Goal: Information Seeking & Learning: Learn about a topic

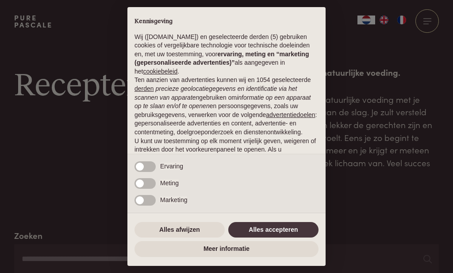
click at [282, 228] on button "Alles accepteren" at bounding box center [273, 230] width 90 height 16
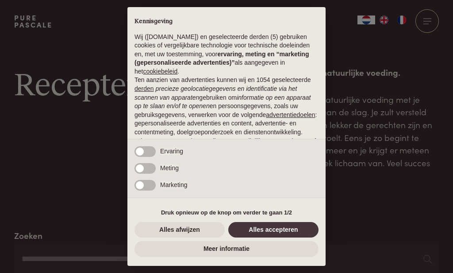
scroll to position [77, 0]
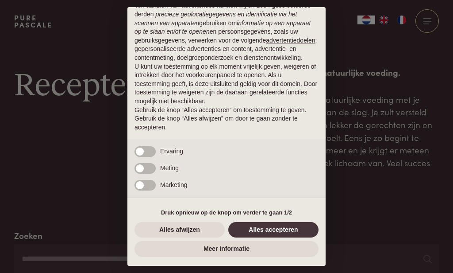
click at [270, 235] on button "Alles accepteren" at bounding box center [273, 230] width 90 height 16
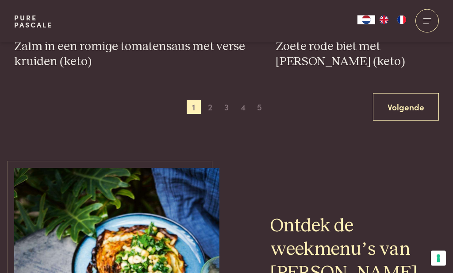
scroll to position [1785, 0]
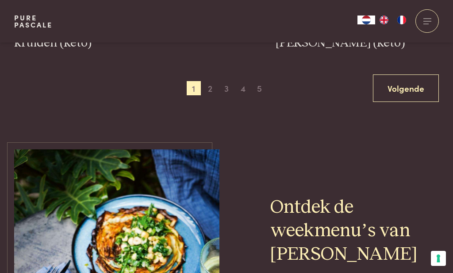
click at [212, 88] on span "2" at bounding box center [210, 88] width 14 height 14
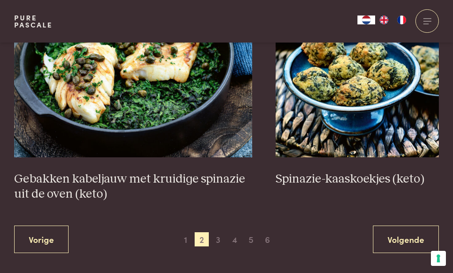
scroll to position [1602, 0]
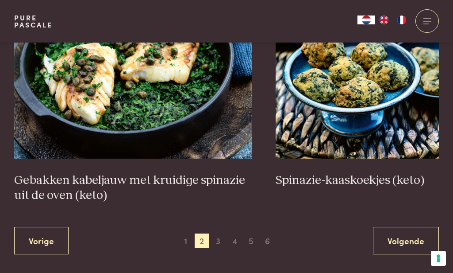
click at [218, 242] on span "3" at bounding box center [218, 240] width 14 height 14
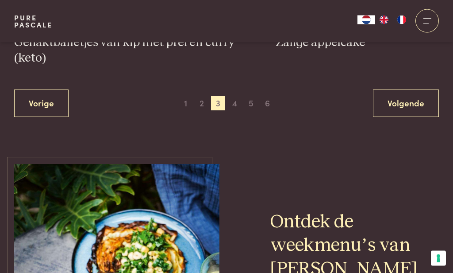
scroll to position [1841, 0]
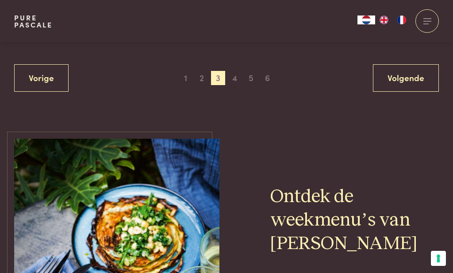
click at [236, 80] on span "4" at bounding box center [235, 78] width 14 height 14
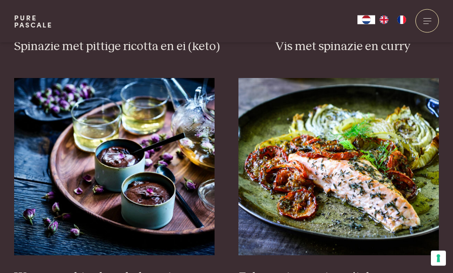
scroll to position [1084, 0]
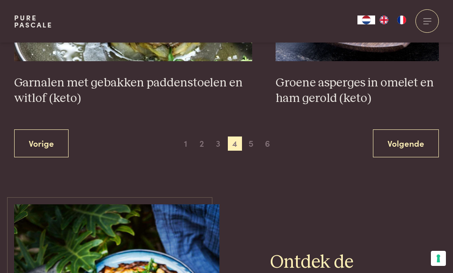
click at [250, 141] on span "5" at bounding box center [251, 143] width 14 height 14
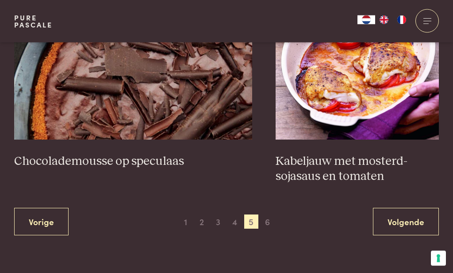
scroll to position [1727, 0]
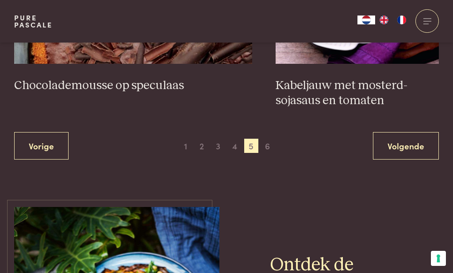
click at [271, 144] on span "6" at bounding box center [268, 145] width 14 height 14
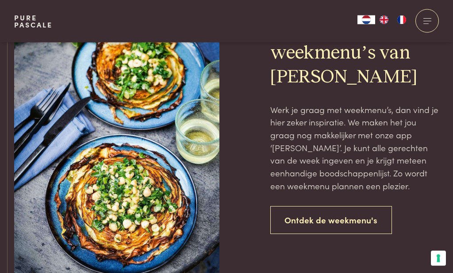
scroll to position [742, 0]
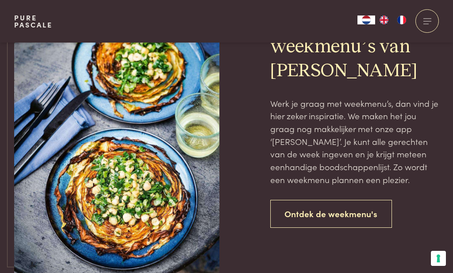
click at [331, 212] on link "Ontdek de weekmenu's" at bounding box center [331, 214] width 122 height 28
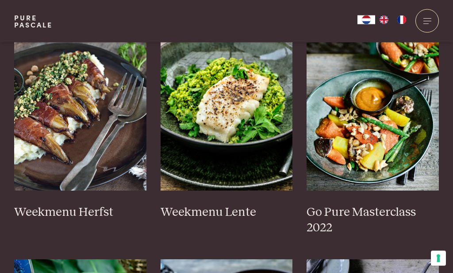
scroll to position [499, 0]
click at [63, 115] on img at bounding box center [80, 101] width 132 height 177
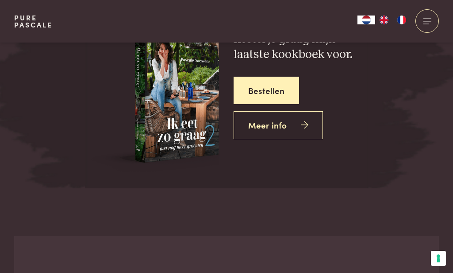
scroll to position [3326, 0]
